Goal: Transaction & Acquisition: Download file/media

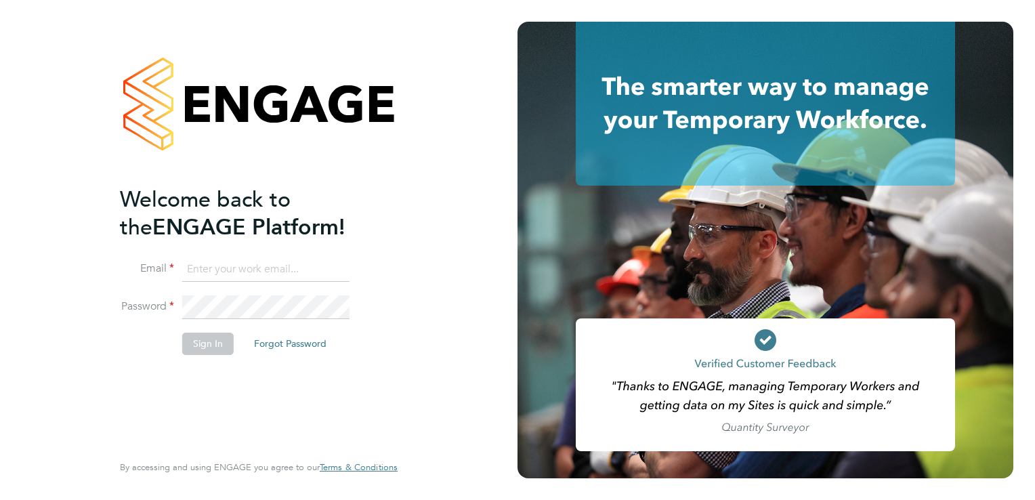
type input "amanda@thornbaker.co.uk"
click at [171, 378] on div "Welcome back to the ENGAGE Platform! Email amanda@thornbaker.co.uk Password Sig…" at bounding box center [252, 318] width 264 height 264
click at [205, 345] on button "Sign In" at bounding box center [207, 343] width 51 height 22
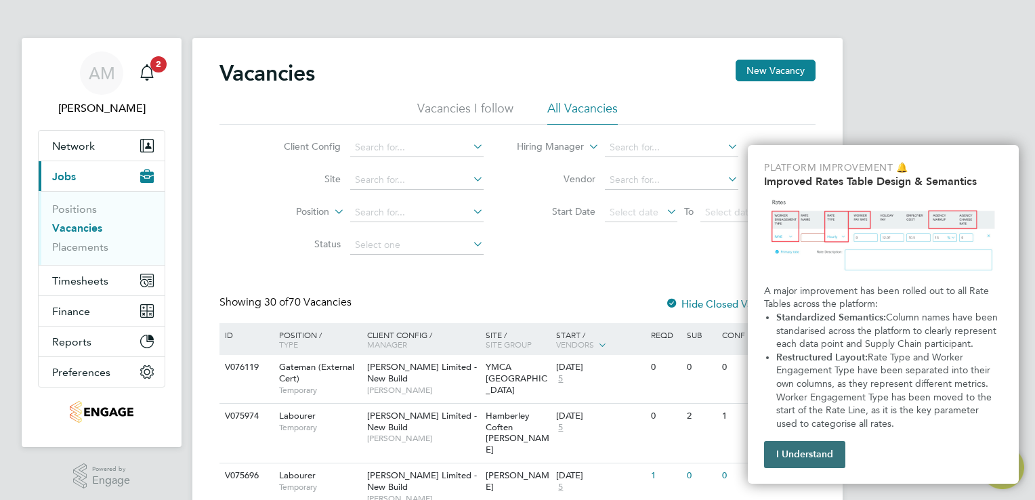
click at [802, 455] on button "I Understand" at bounding box center [804, 454] width 81 height 27
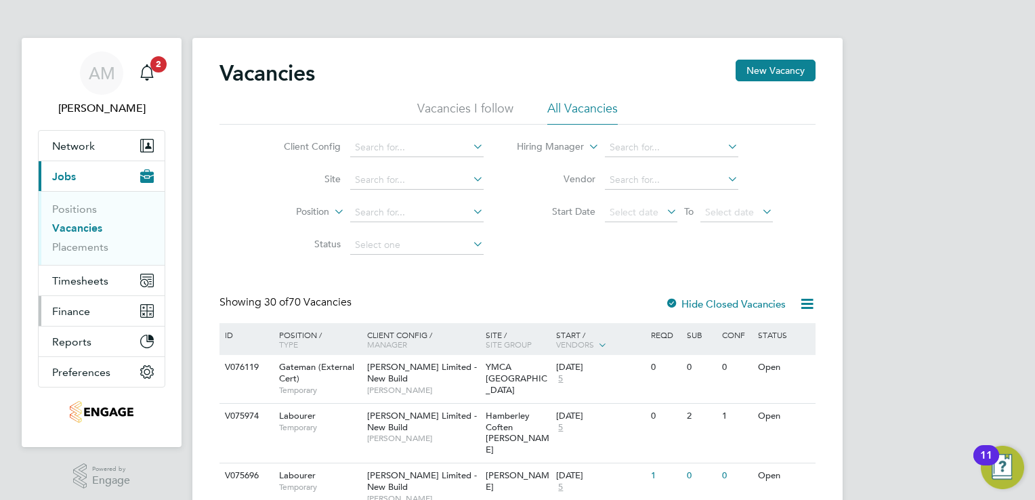
click at [65, 312] on span "Finance" at bounding box center [71, 311] width 38 height 13
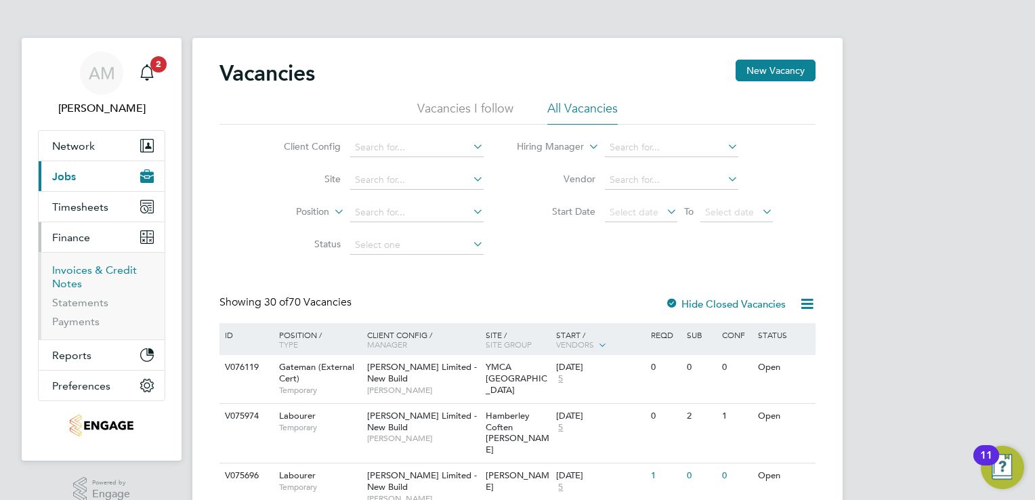
click at [100, 267] on link "Invoices & Credit Notes" at bounding box center [94, 276] width 85 height 26
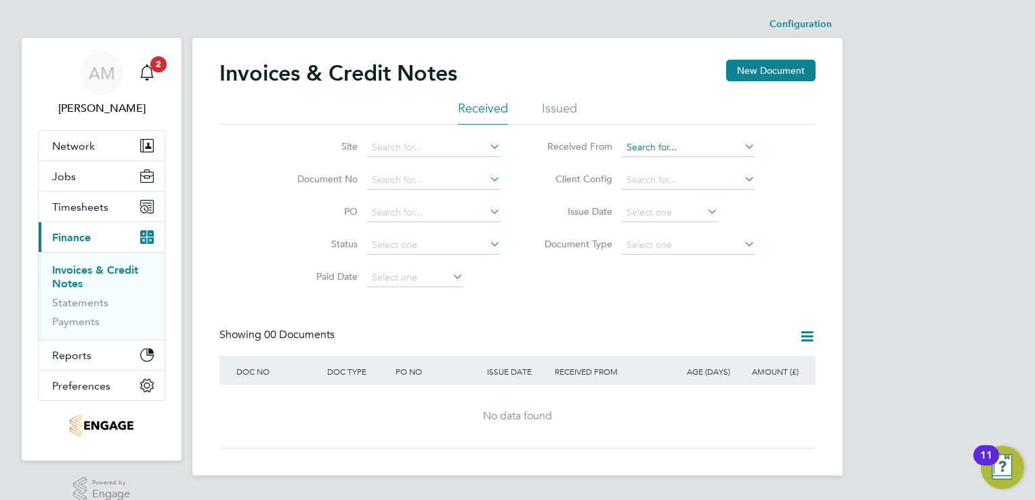
click at [656, 145] on input at bounding box center [688, 147] width 133 height 19
click at [571, 112] on li "Issued" at bounding box center [559, 112] width 35 height 24
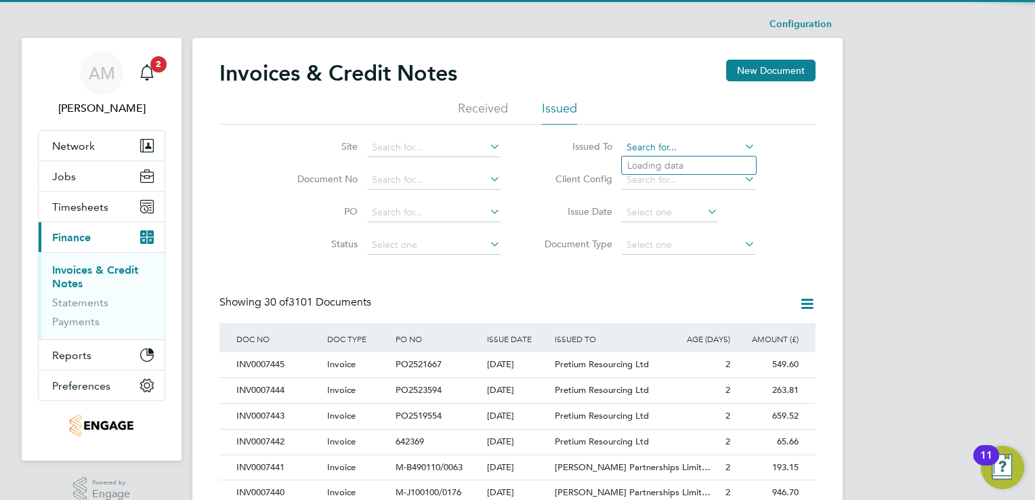
click at [661, 146] on input at bounding box center [688, 147] width 133 height 19
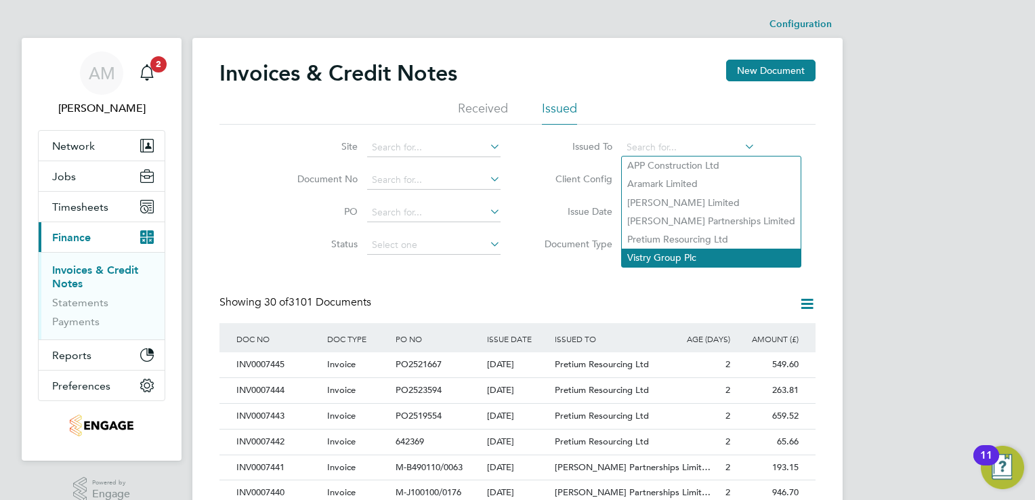
click at [681, 253] on li "Vistry Group Plc" at bounding box center [711, 258] width 179 height 18
type input "Vistry Group Plc"
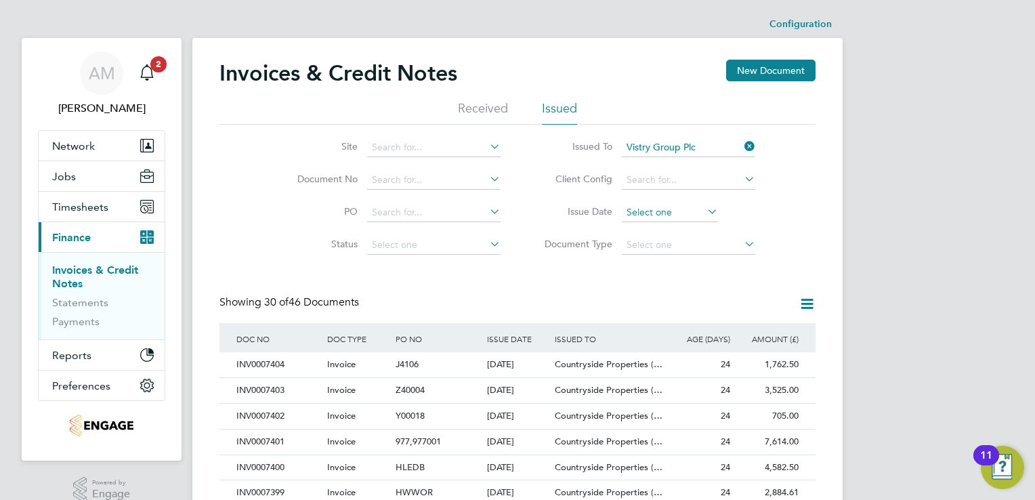
click at [685, 211] on input at bounding box center [670, 212] width 96 height 19
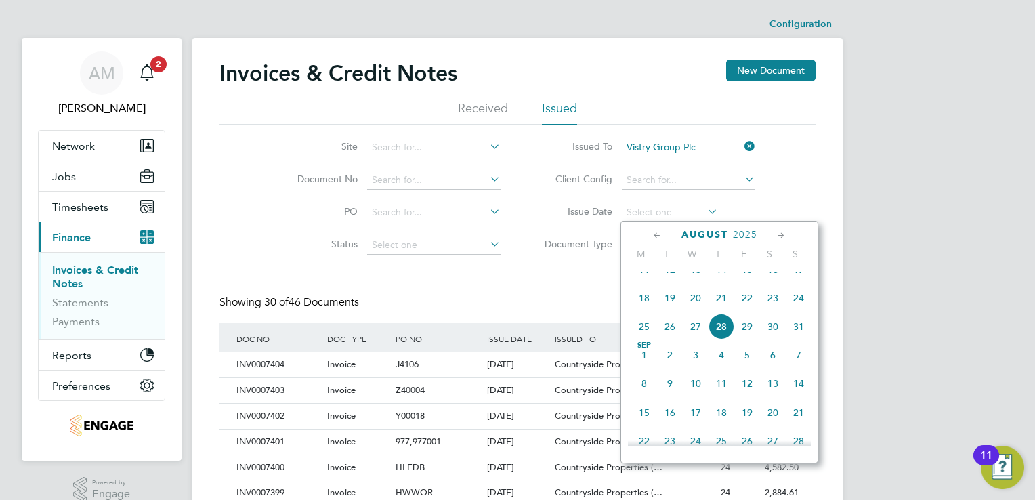
click at [535, 259] on li "Document Type" at bounding box center [644, 245] width 255 height 33
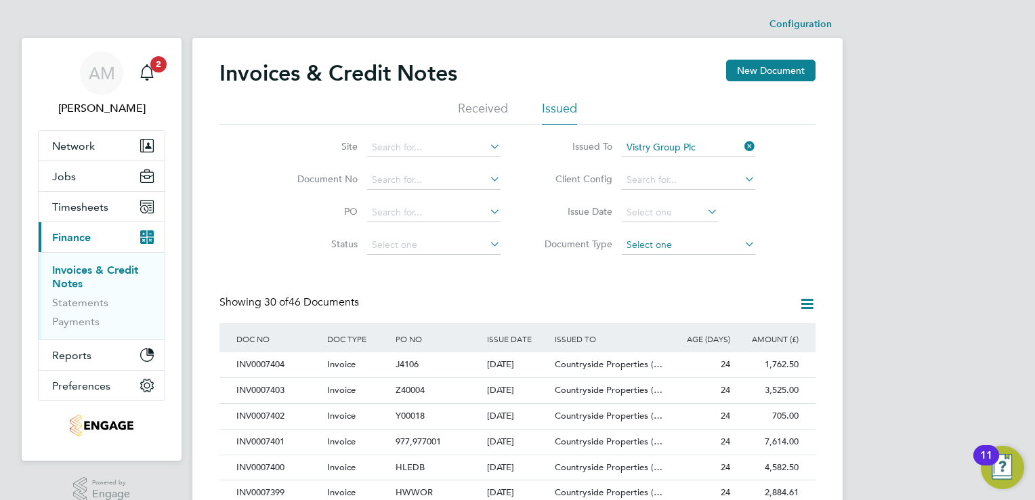
click at [655, 246] on input at bounding box center [688, 245] width 133 height 19
click at [487, 180] on icon at bounding box center [487, 178] width 0 height 19
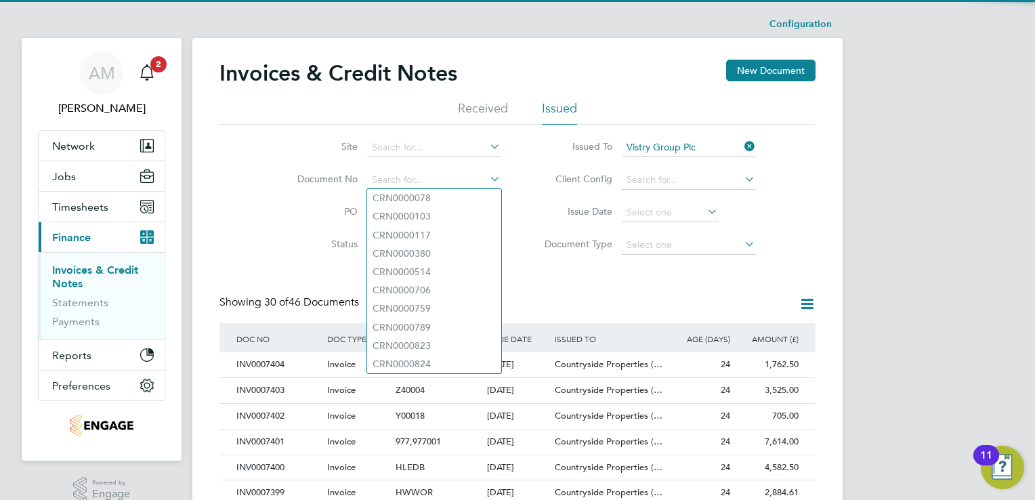
click at [534, 228] on li "Issue Date" at bounding box center [644, 212] width 255 height 33
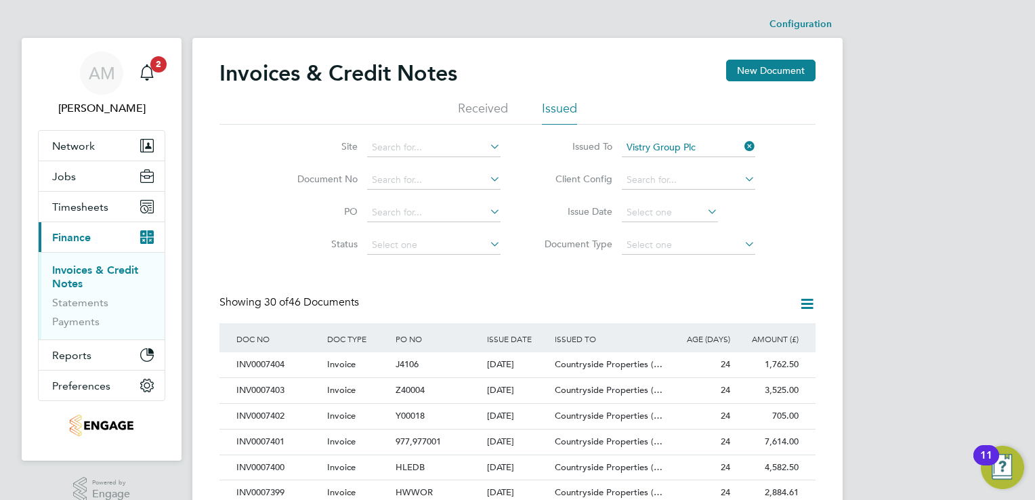
click at [741, 178] on icon at bounding box center [741, 178] width 0 height 19
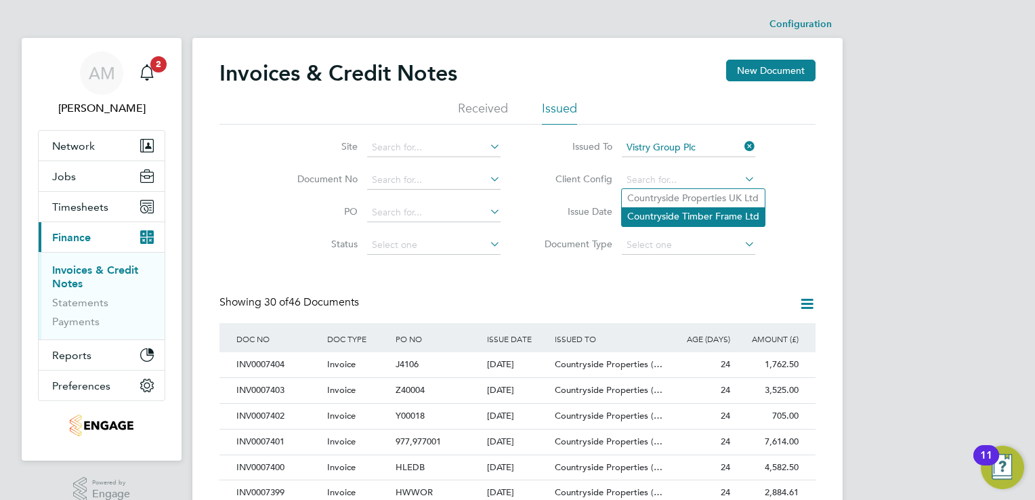
click at [715, 219] on li "Countryside Timber Frame Ltd" at bounding box center [693, 216] width 143 height 18
type input "Countryside Timber Frame Ltd"
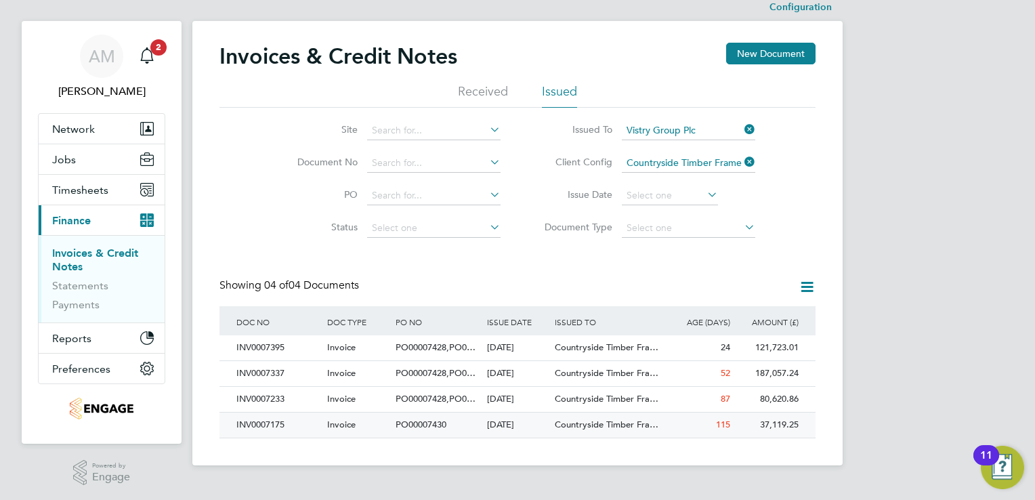
click at [264, 423] on div "INV0007175" at bounding box center [278, 424] width 91 height 25
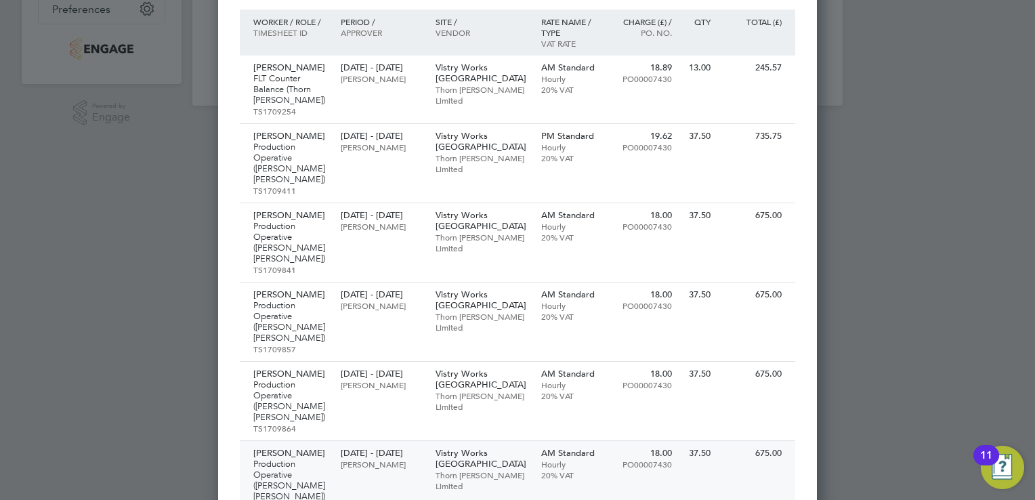
scroll to position [203, 0]
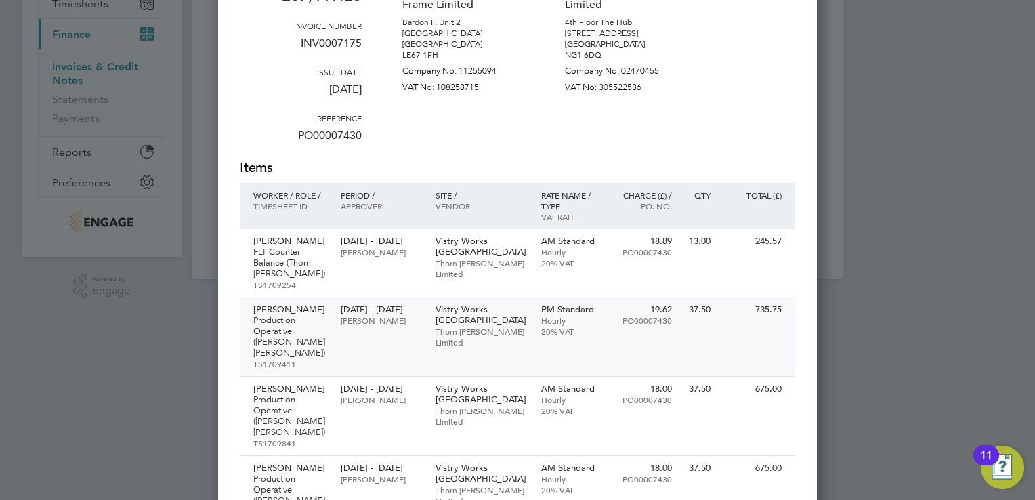
click at [569, 341] on div "[PERSON_NAME] Production Operative ([PERSON_NAME] [PERSON_NAME]) TS1709411 [DAT…" at bounding box center [517, 336] width 555 height 79
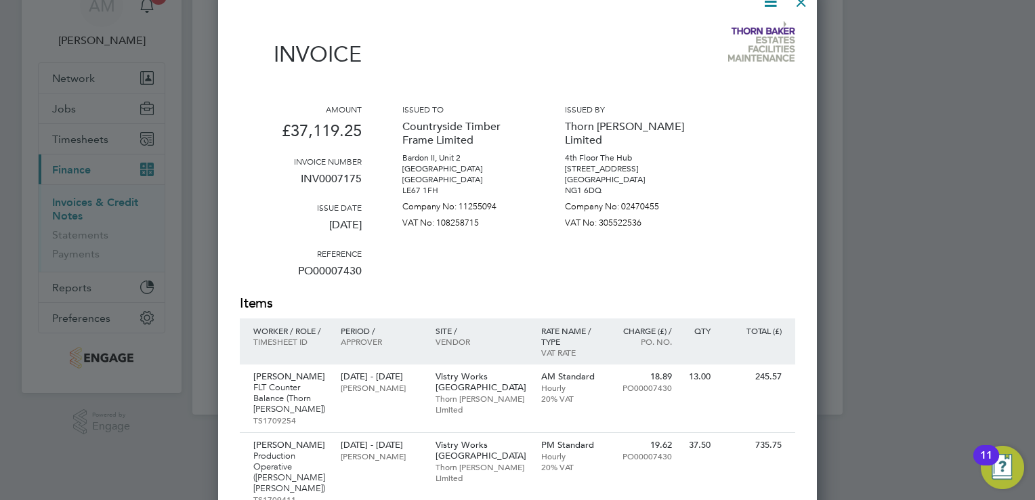
scroll to position [0, 0]
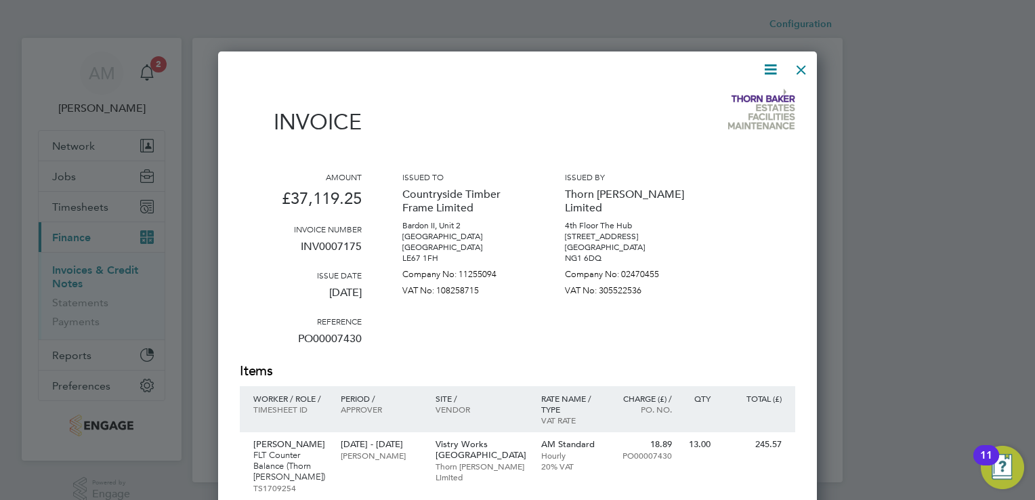
click at [804, 72] on div at bounding box center [801, 66] width 24 height 24
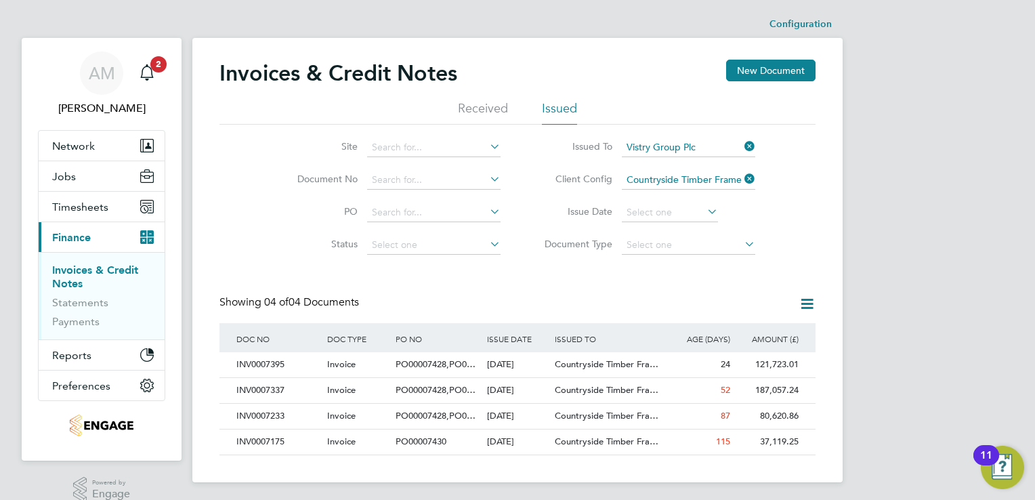
click at [804, 302] on icon at bounding box center [806, 303] width 17 height 17
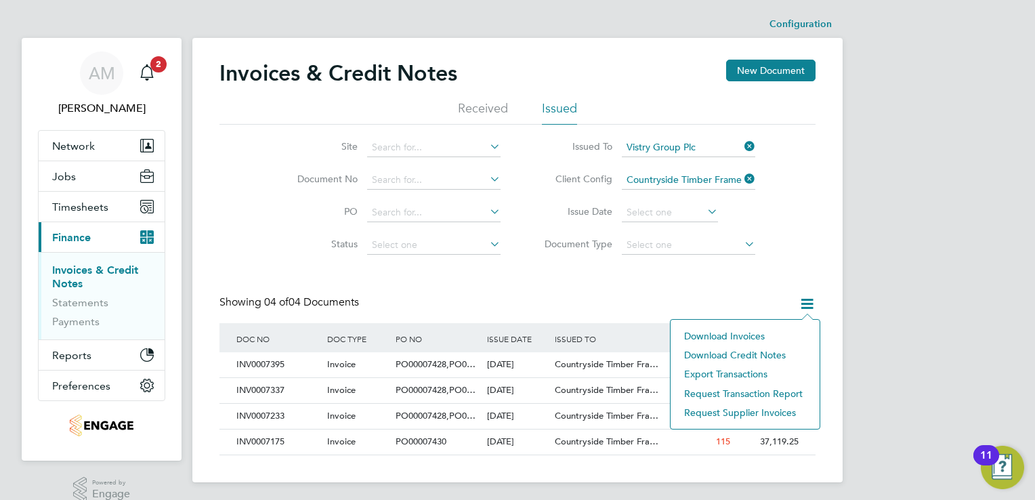
click at [725, 370] on li "Export transactions" at bounding box center [744, 373] width 135 height 19
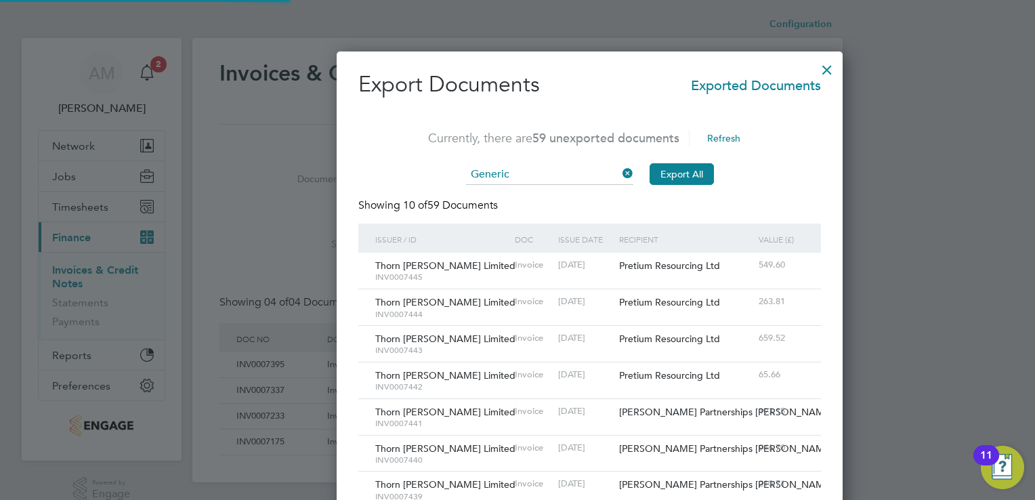
scroll to position [6, 7]
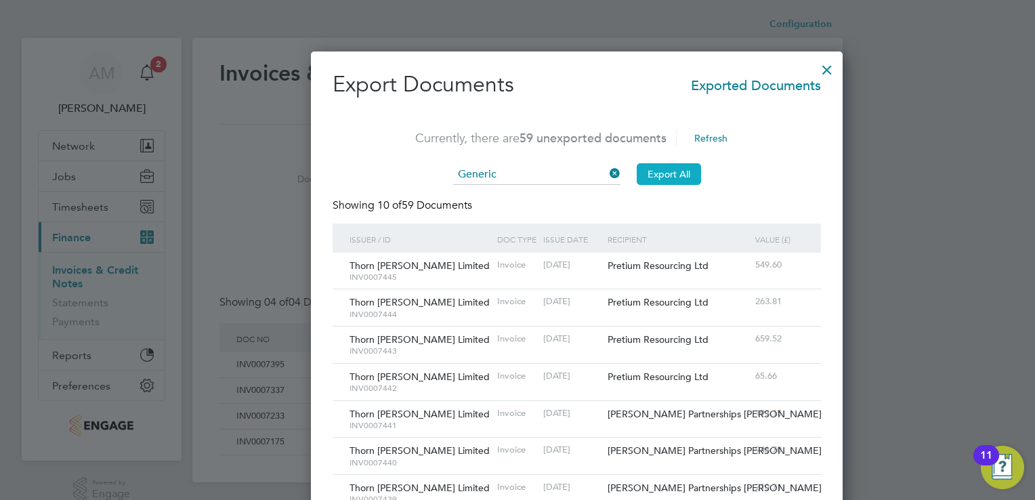
click at [637, 175] on button "Export All" at bounding box center [669, 174] width 64 height 22
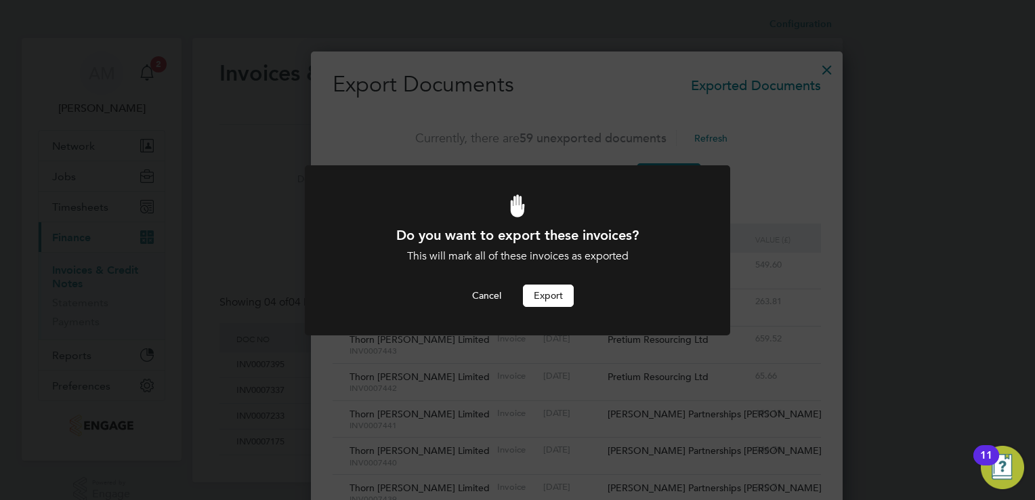
click at [559, 291] on button "Export" at bounding box center [548, 295] width 51 height 22
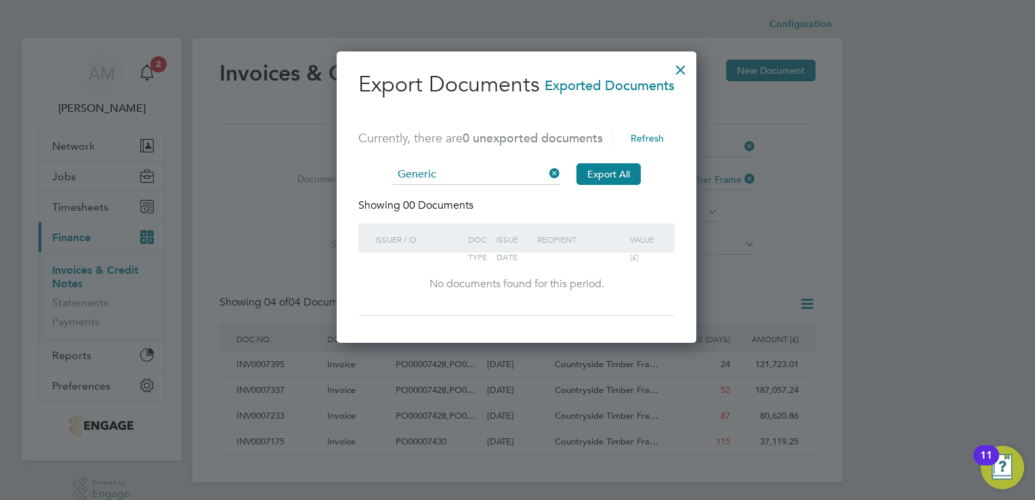
click at [680, 66] on div at bounding box center [680, 66] width 24 height 24
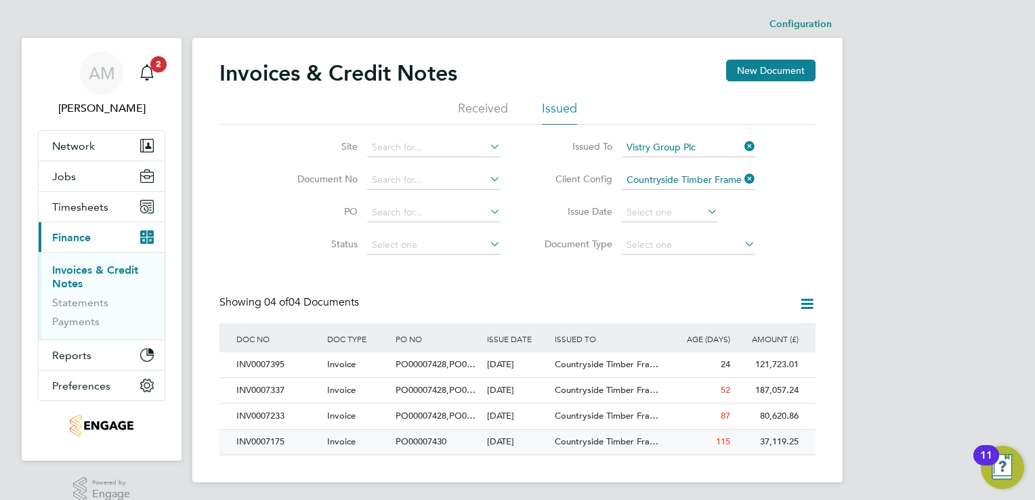
drag, startPoint x: 234, startPoint y: 439, endPoint x: 290, endPoint y: 440, distance: 56.2
click at [290, 440] on div "INV0007175" at bounding box center [278, 441] width 91 height 25
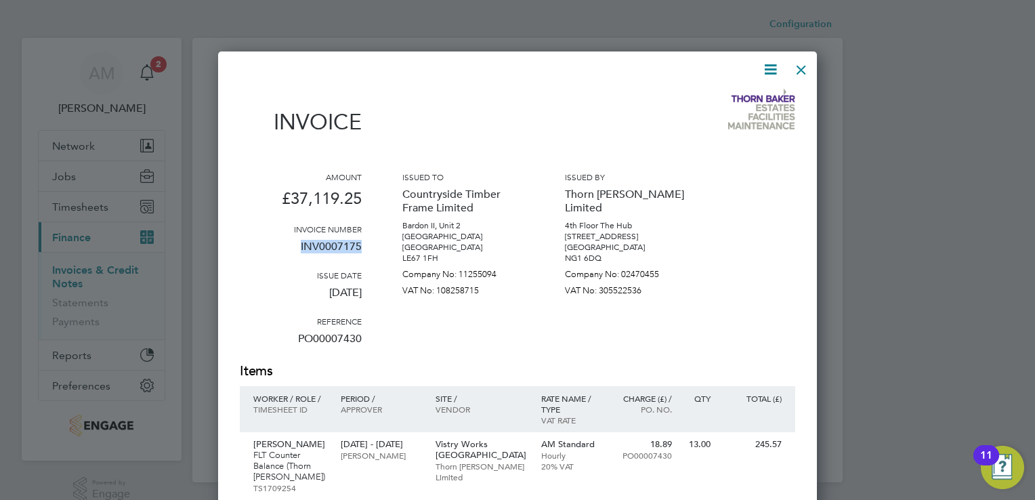
drag, startPoint x: 300, startPoint y: 244, endPoint x: 364, endPoint y: 249, distance: 63.8
click at [364, 249] on div "Amount £37,119.25 Invoice number INV0007175 Issue date [DATE] Reference PO00007…" at bounding box center [517, 266] width 555 height 190
copy p "INV0007175"
click at [806, 68] on div at bounding box center [801, 66] width 24 height 24
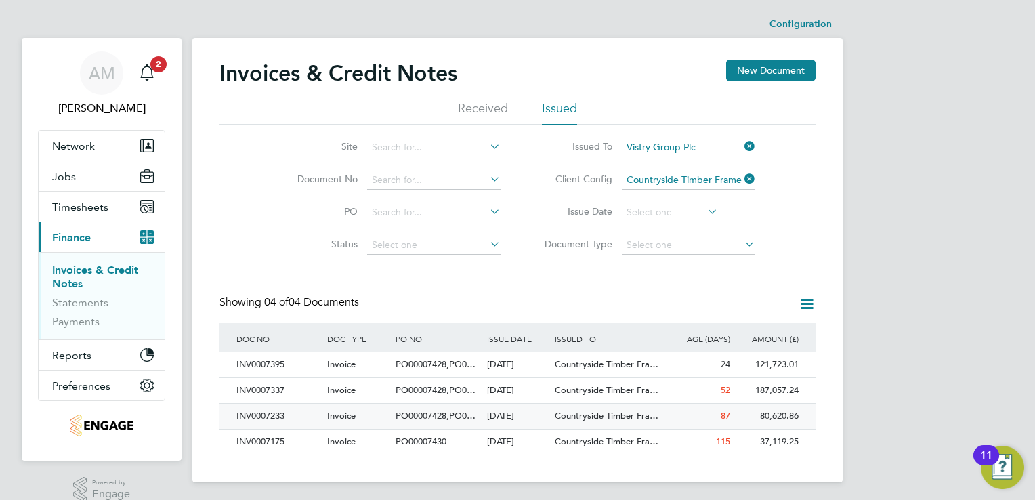
click at [259, 411] on div "INV0007233" at bounding box center [278, 416] width 91 height 25
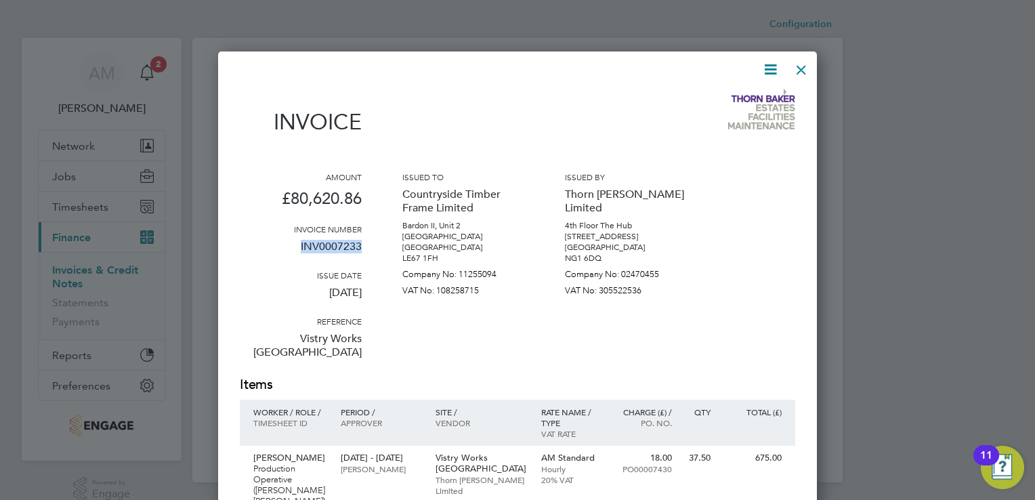
drag, startPoint x: 301, startPoint y: 245, endPoint x: 360, endPoint y: 251, distance: 59.8
click at [360, 251] on p "INV0007233" at bounding box center [301, 251] width 122 height 35
copy p "INV0007233"
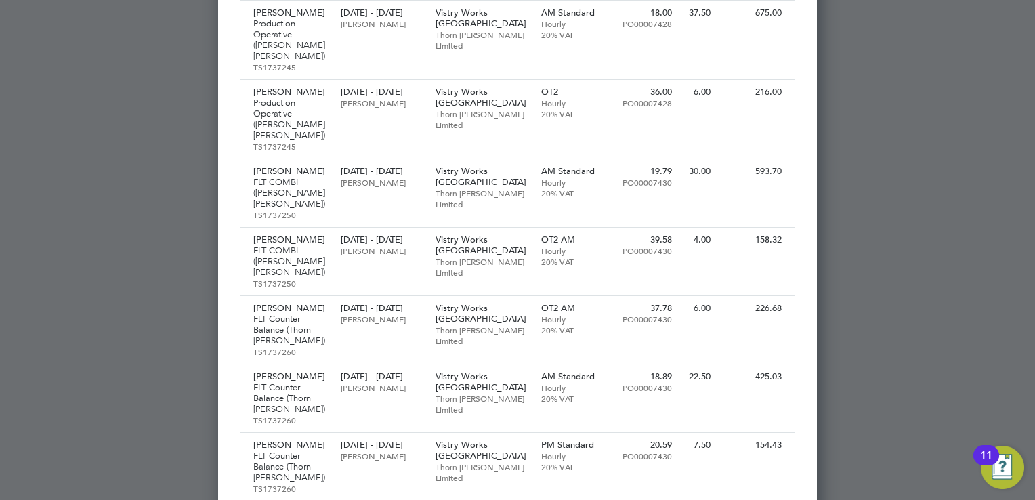
scroll to position [6055, 0]
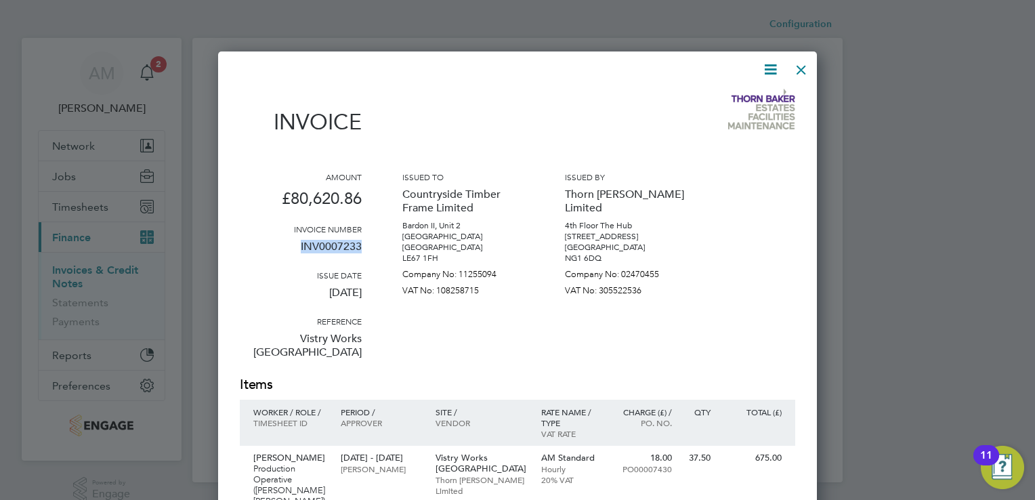
click at [802, 66] on div at bounding box center [801, 66] width 24 height 24
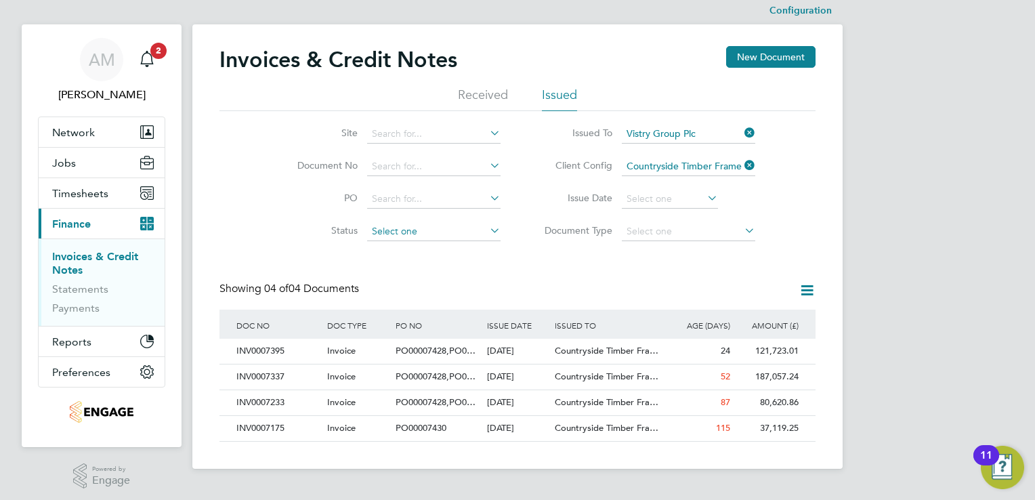
scroll to position [17, 0]
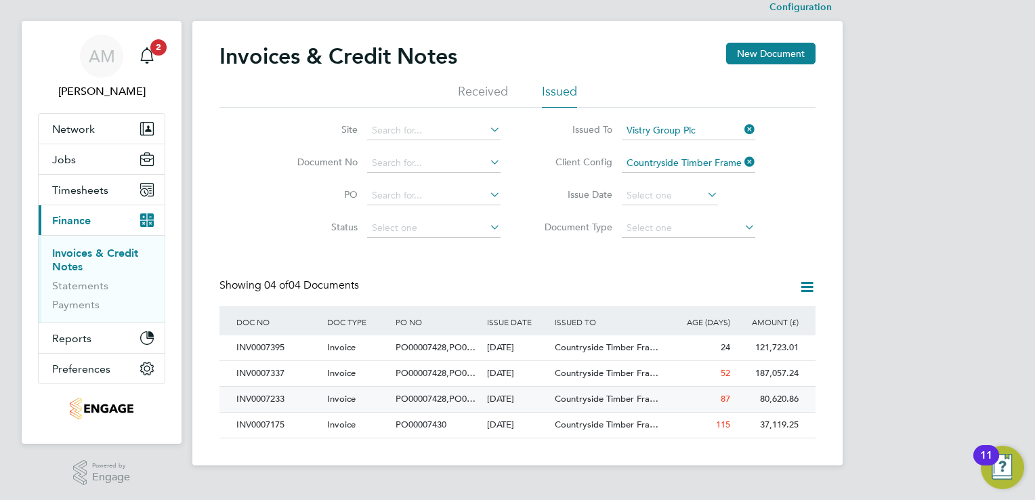
click at [267, 397] on div "INV0007233" at bounding box center [278, 399] width 91 height 25
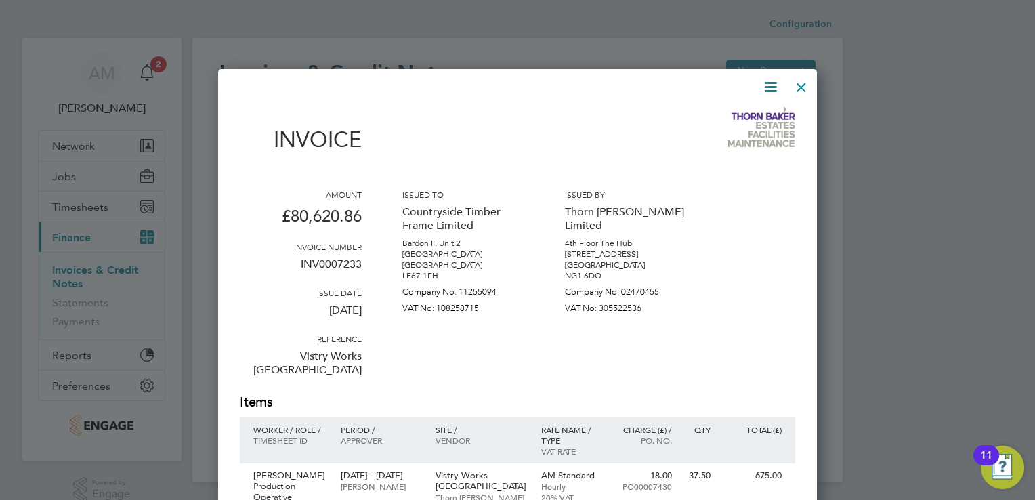
click at [802, 90] on div at bounding box center [801, 84] width 24 height 24
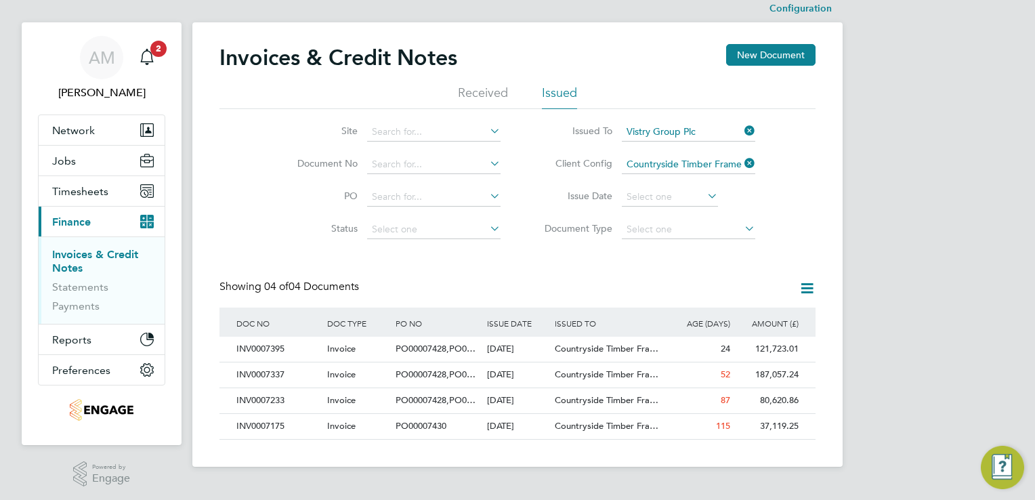
scroll to position [17, 0]
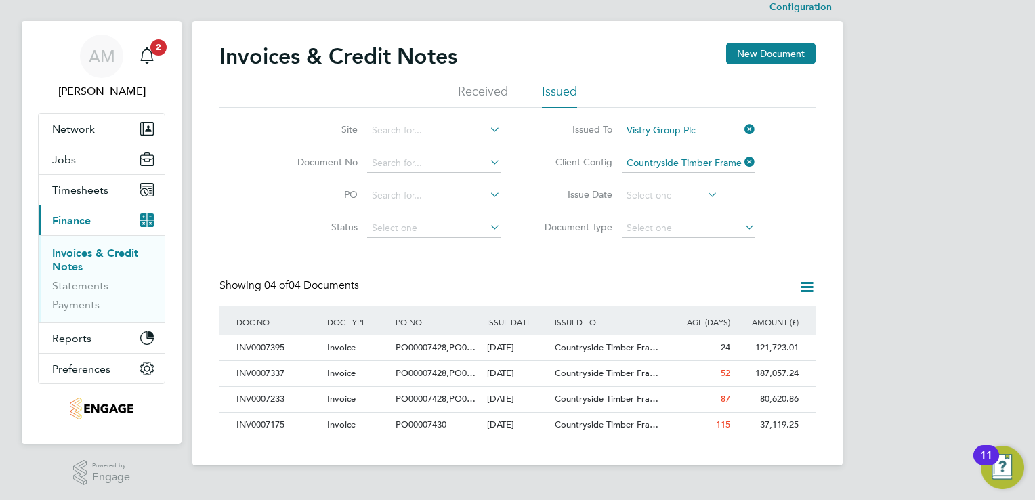
click at [806, 285] on icon at bounding box center [806, 286] width 17 height 17
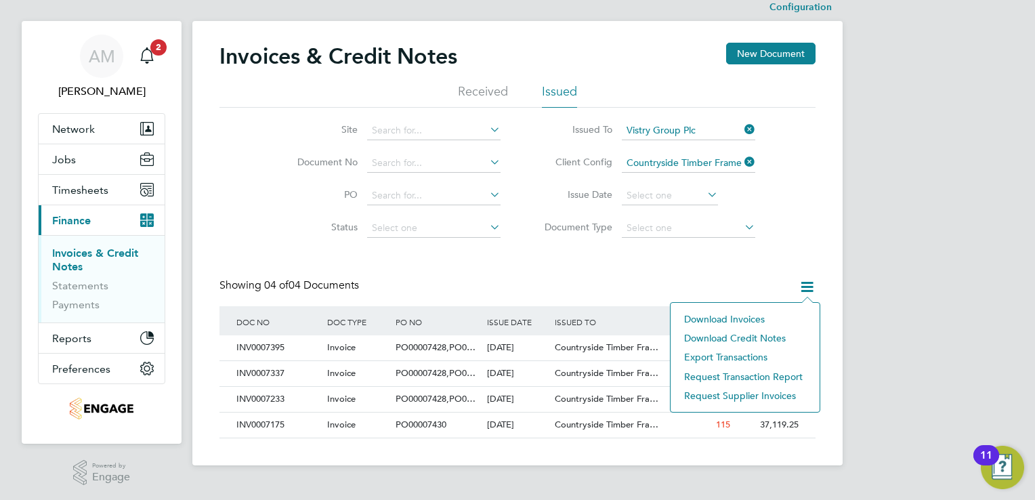
click at [734, 316] on li "Download invoices" at bounding box center [744, 318] width 135 height 19
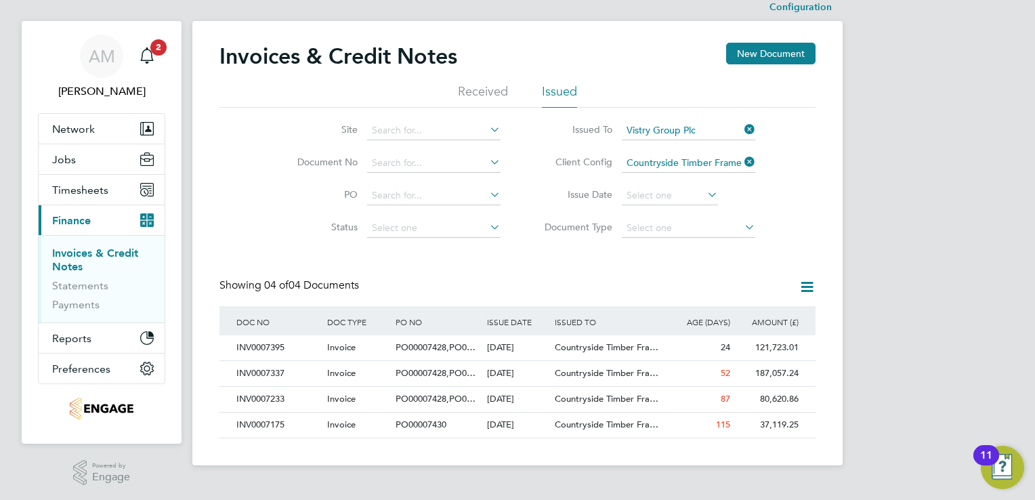
drag, startPoint x: 496, startPoint y: 267, endPoint x: 500, endPoint y: 284, distance: 16.8
click at [496, 270] on div "Invoices & Credit Notes New Document Received Issued Site Document No PO Status…" at bounding box center [517, 240] width 596 height 395
drag, startPoint x: 236, startPoint y: 395, endPoint x: 287, endPoint y: 416, distance: 55.3
click at [297, 410] on div "INV0007233" at bounding box center [278, 399] width 91 height 25
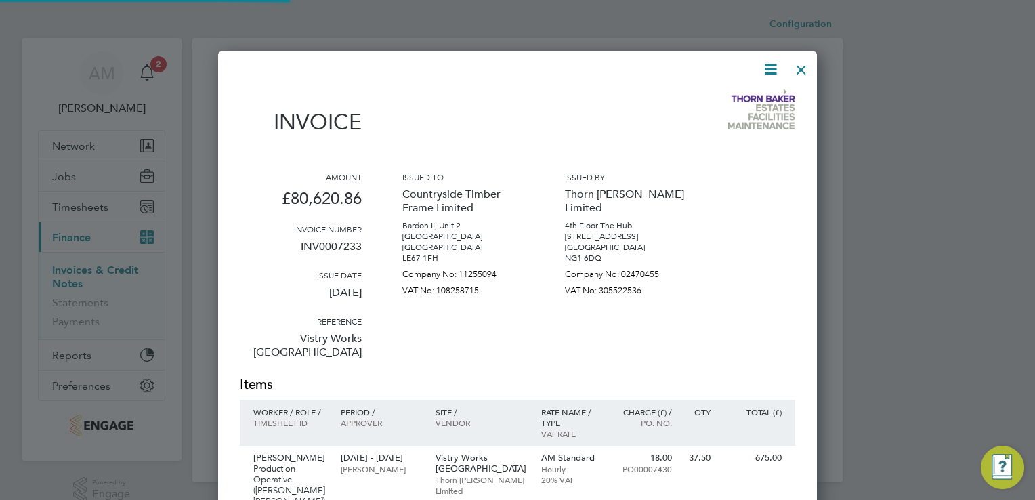
scroll to position [10771, 599]
drag, startPoint x: 301, startPoint y: 248, endPoint x: 364, endPoint y: 251, distance: 62.4
click at [364, 251] on div "Amount £80,620.86 Invoice number INV0007233 Issue date [DATE] Reference Vistry …" at bounding box center [517, 273] width 555 height 204
copy p "INV0007233"
click at [801, 70] on div at bounding box center [801, 66] width 24 height 24
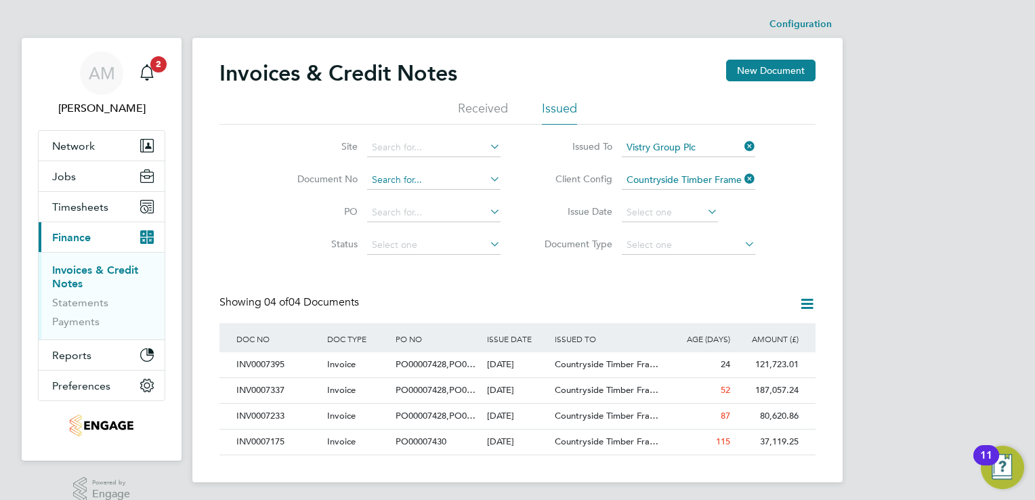
click at [422, 175] on input at bounding box center [433, 180] width 133 height 19
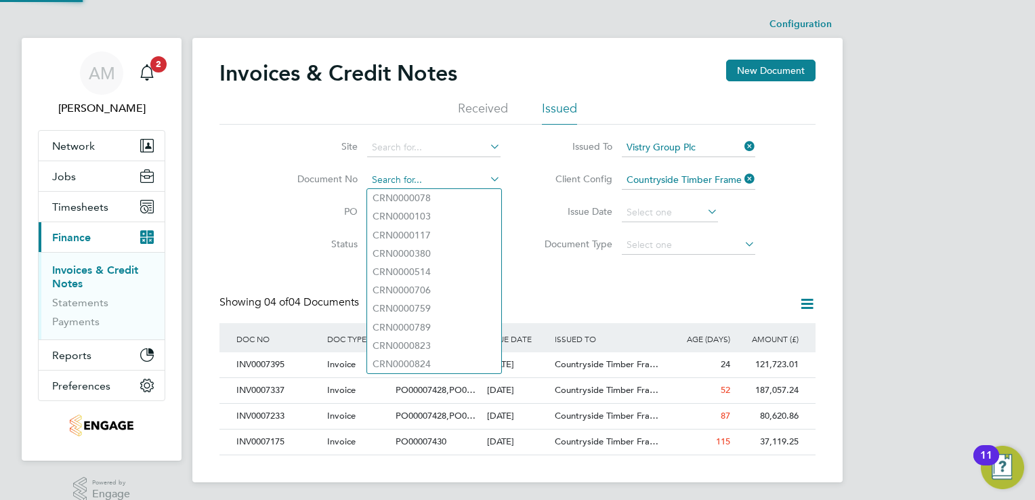
paste input "INV0007233"
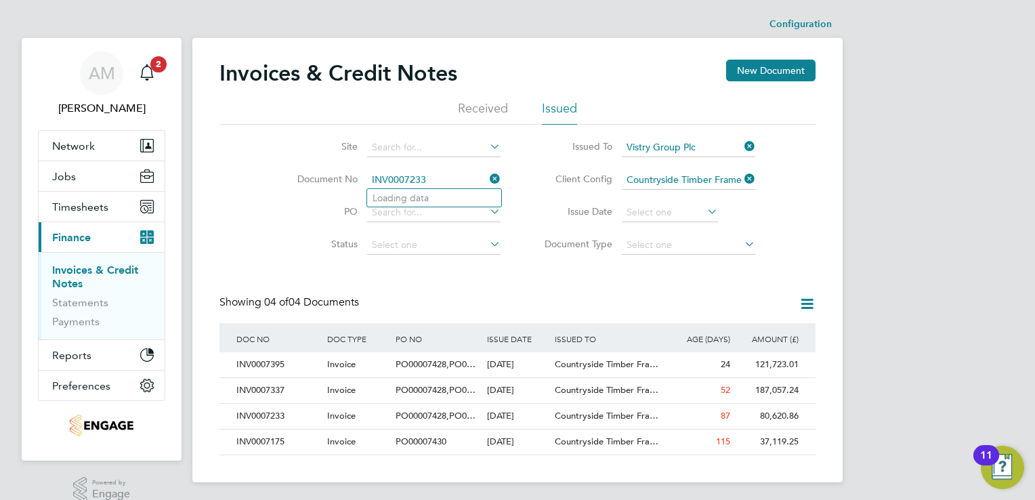
type input "CRN0000078"
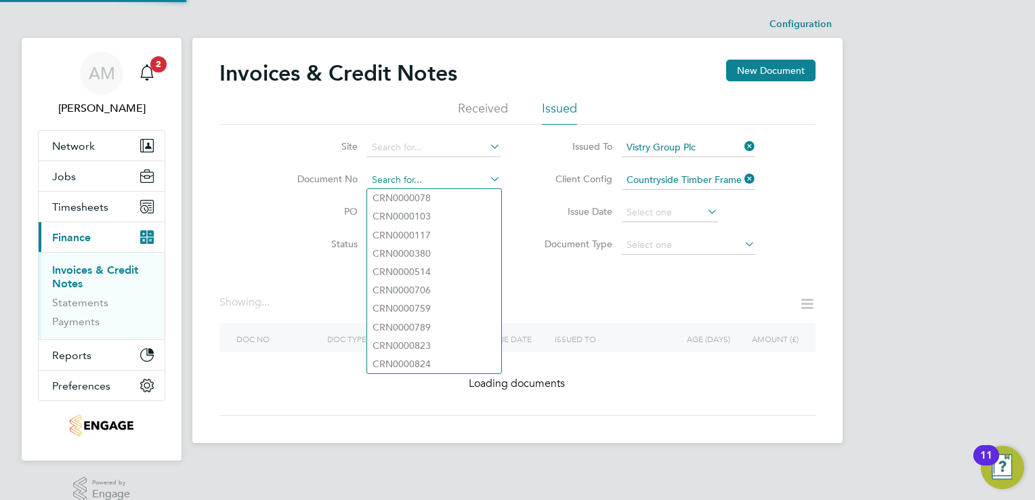
click at [444, 175] on input at bounding box center [433, 180] width 133 height 19
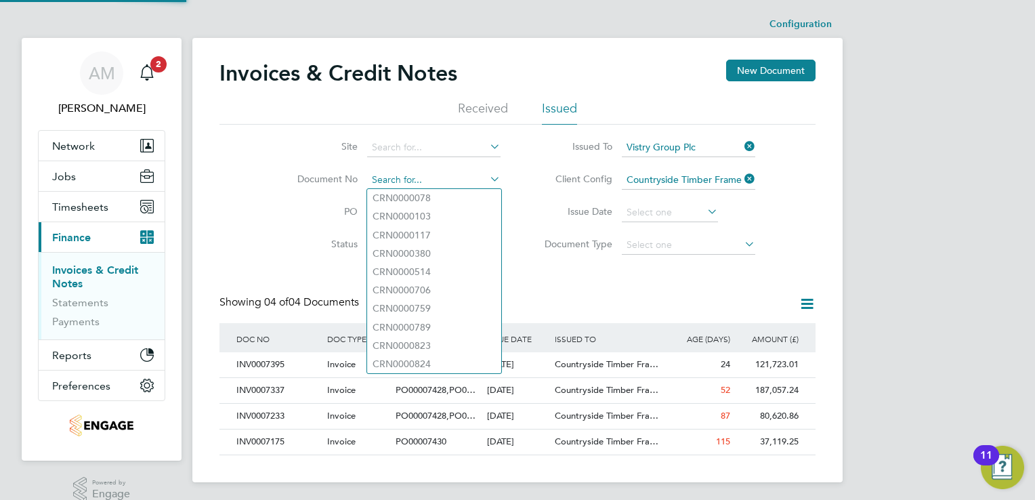
scroll to position [26, 92]
paste input "INV0007233"
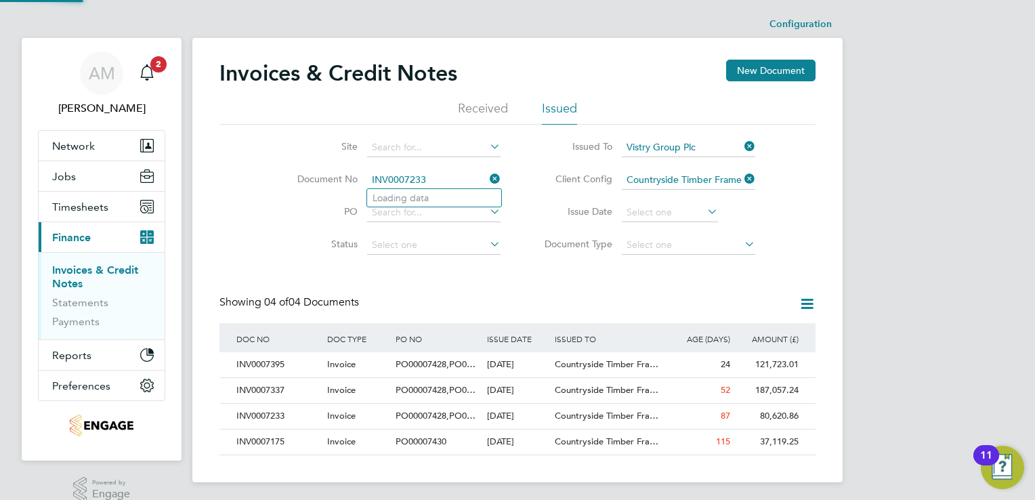
type input "INV0007233"
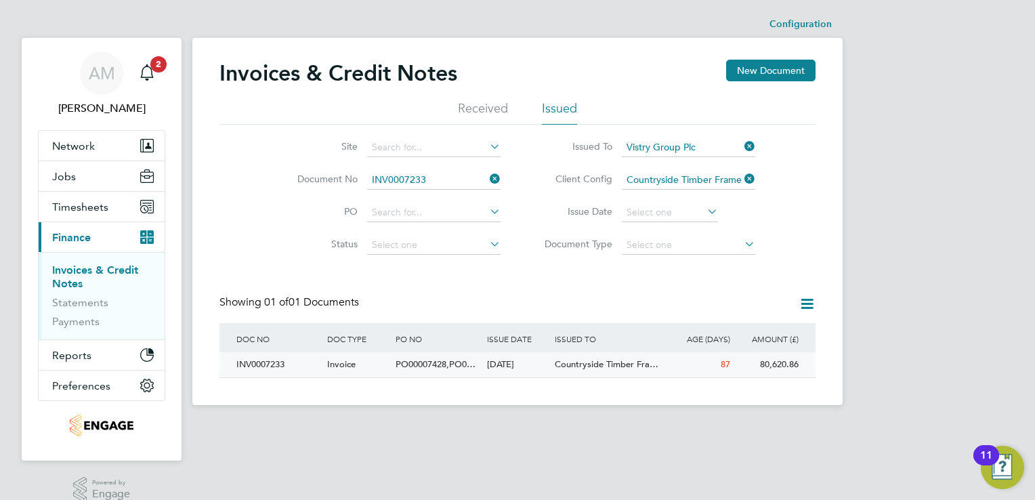
click at [265, 362] on div "INV0007233" at bounding box center [278, 364] width 91 height 25
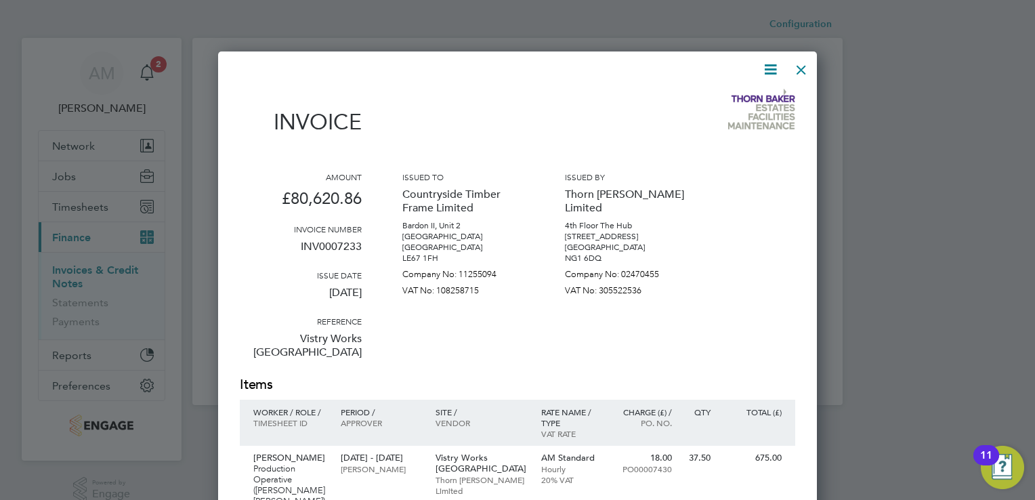
click at [771, 66] on icon at bounding box center [770, 69] width 17 height 17
click at [752, 102] on li "Download Invoice" at bounding box center [729, 101] width 93 height 19
click at [626, 110] on div "Invoice" at bounding box center [517, 119] width 555 height 60
click at [769, 66] on icon at bounding box center [770, 69] width 17 height 17
click at [726, 211] on div "Amount £80,620.86 Invoice number INV0007233 Issue date [DATE] Reference Vistry …" at bounding box center [517, 273] width 555 height 204
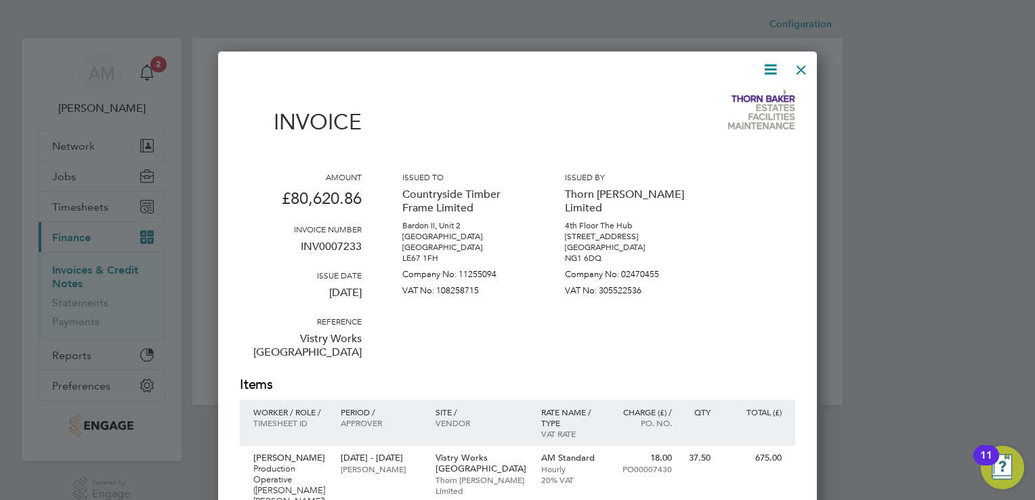
click at [771, 64] on icon at bounding box center [770, 69] width 17 height 17
click at [739, 104] on li "Download Invoice" at bounding box center [729, 101] width 93 height 19
click at [772, 70] on icon at bounding box center [770, 69] width 17 height 17
click at [734, 101] on li "Download Invoice" at bounding box center [729, 101] width 93 height 19
click at [669, 204] on p "Thorn [PERSON_NAME] Limited" at bounding box center [626, 201] width 122 height 38
